Goal: Transaction & Acquisition: Purchase product/service

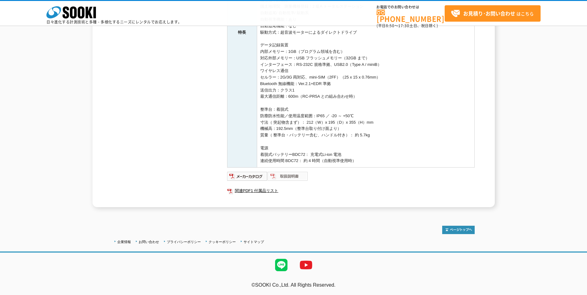
click at [295, 175] on img at bounding box center [288, 176] width 41 height 10
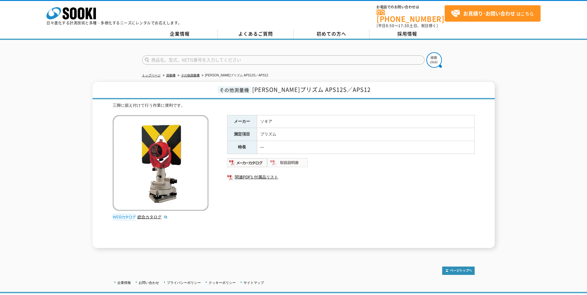
click at [285, 162] on img at bounding box center [288, 163] width 41 height 10
drag, startPoint x: 269, startPoint y: 86, endPoint x: 308, endPoint y: 85, distance: 39.6
click at [308, 85] on span "[PERSON_NAME]プリズム APS12S／APS12" at bounding box center [311, 89] width 118 height 8
drag, startPoint x: 308, startPoint y: 85, endPoint x: 297, endPoint y: 86, distance: 11.5
copy span "一素子プリズム"
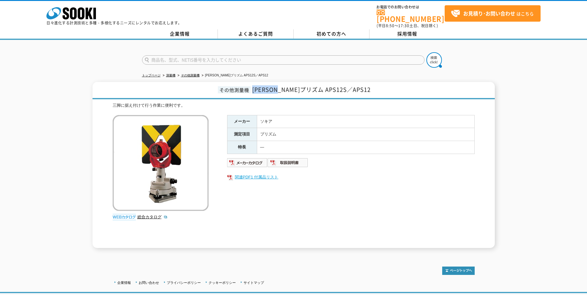
click at [256, 175] on link "関連PDF1 付属品リスト" at bounding box center [351, 177] width 248 height 8
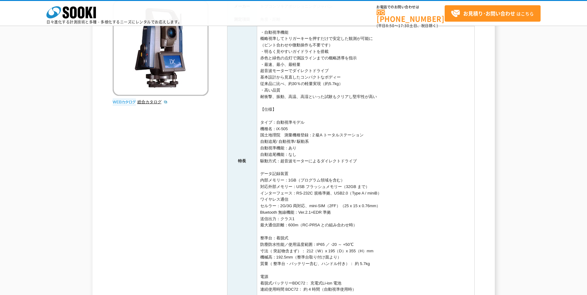
scroll to position [186, 0]
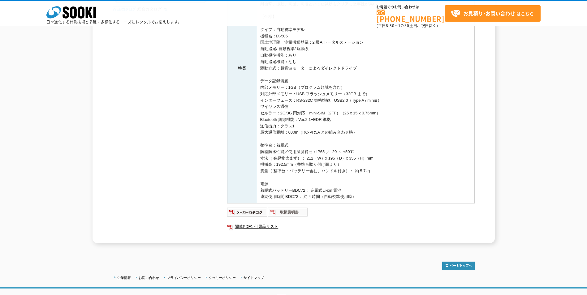
click at [288, 212] on img at bounding box center [288, 212] width 41 height 10
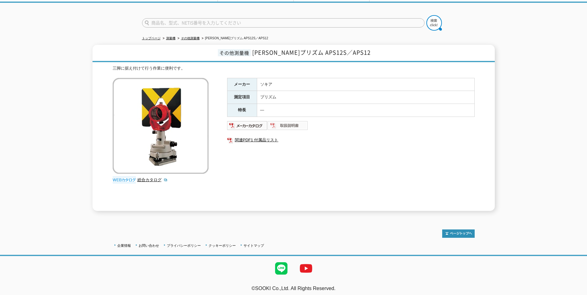
click at [285, 124] on img at bounding box center [288, 126] width 41 height 10
click at [244, 138] on link "関連PDF1 付属品リスト" at bounding box center [351, 140] width 248 height 8
